Goal: Information Seeking & Learning: Learn about a topic

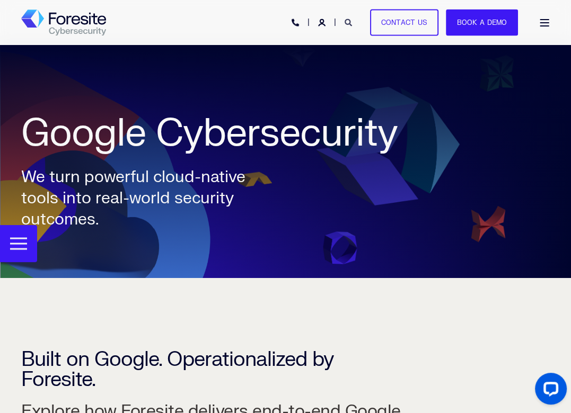
click at [350, 24] on icon "Open Search" at bounding box center [348, 22] width 7 height 7
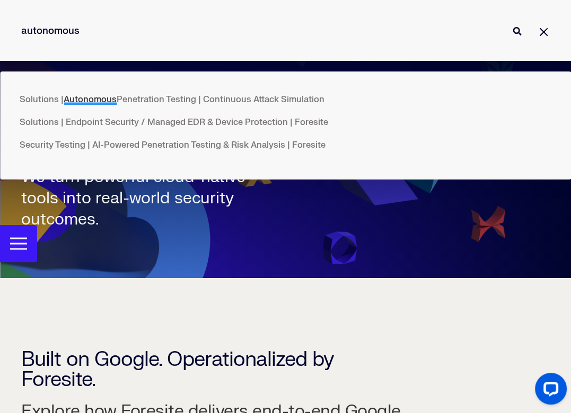
type input "autonomous"
click at [510, 25] on button "Perform Search" at bounding box center [516, 31] width 13 height 13
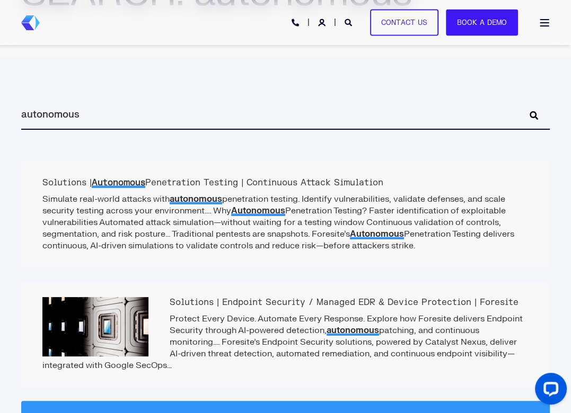
scroll to position [144, 0]
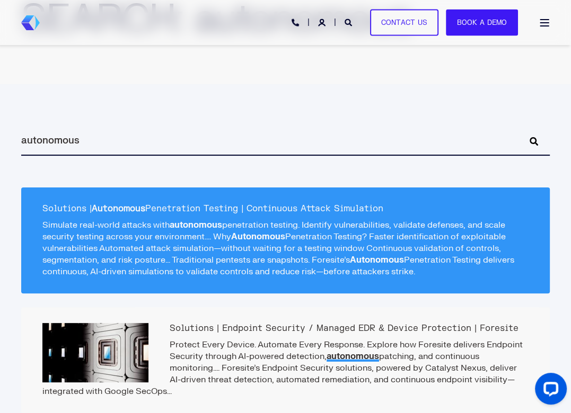
click at [131, 245] on p "Simulate real-world attacks with autonomous penetration testing. Identify vulne…" at bounding box center [285, 248] width 486 height 58
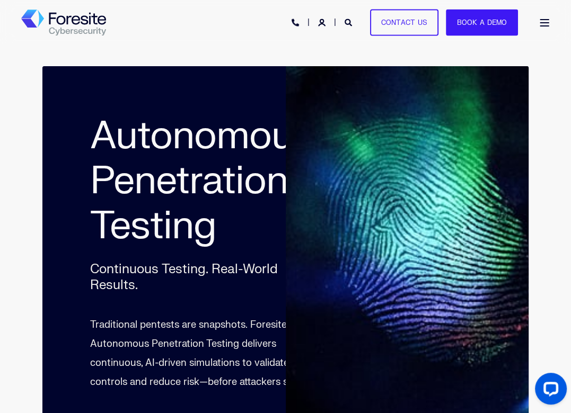
click at [170, 5] on div "SOLUTIONS SERVICES WHY FORESITE RESOURCES PHONE HOTLINE: +1 (800) 940-4699 Cont…" at bounding box center [285, 22] width 528 height 45
